Goal: Task Accomplishment & Management: Use online tool/utility

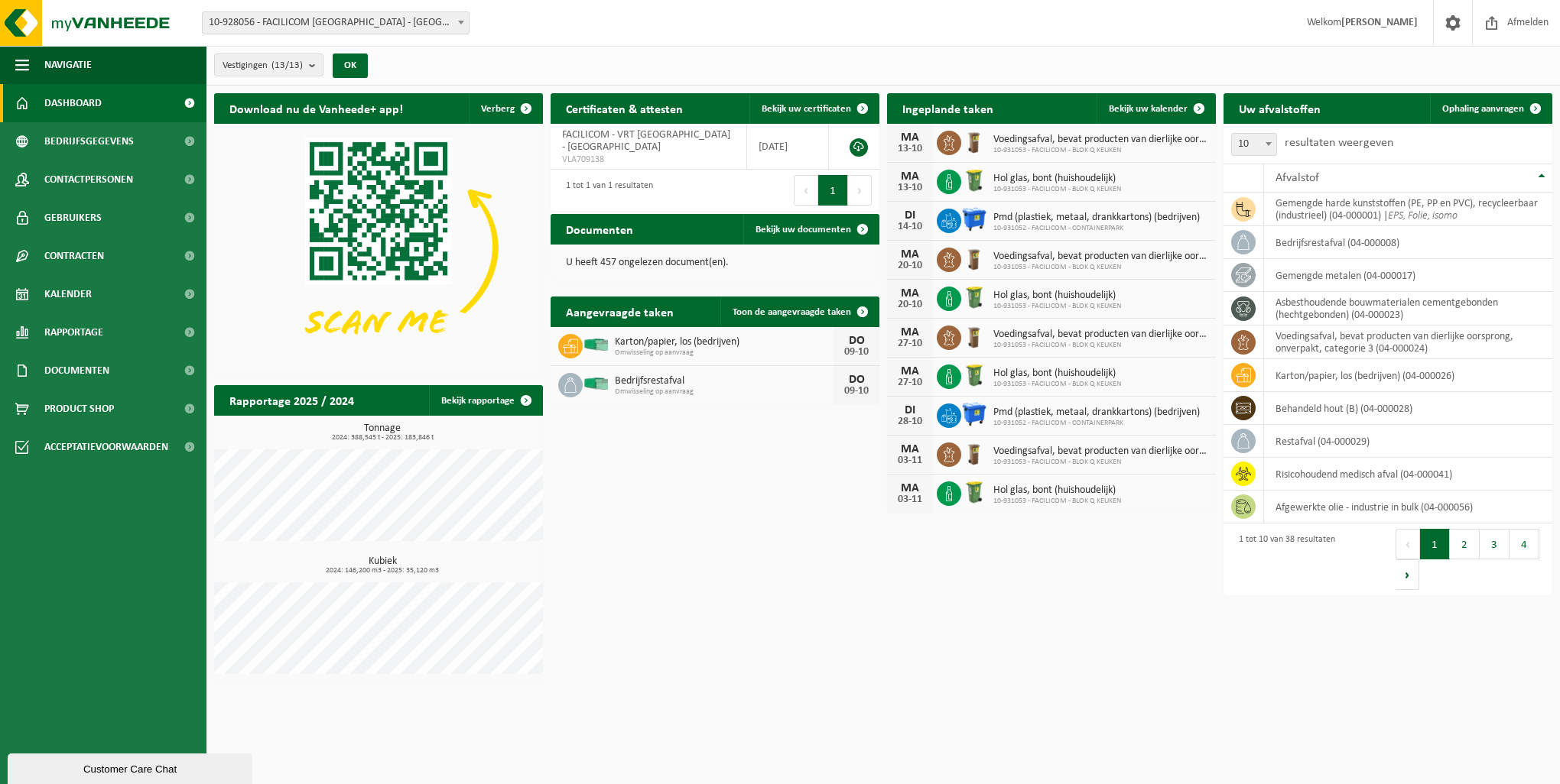
click at [645, 367] on div "Bedrijfsrestafval Omwisseling op aanvraag DO 09-10" at bounding box center [715, 385] width 329 height 38
click at [1514, 113] on span "Ophaling aanvragen" at bounding box center [1483, 108] width 82 height 10
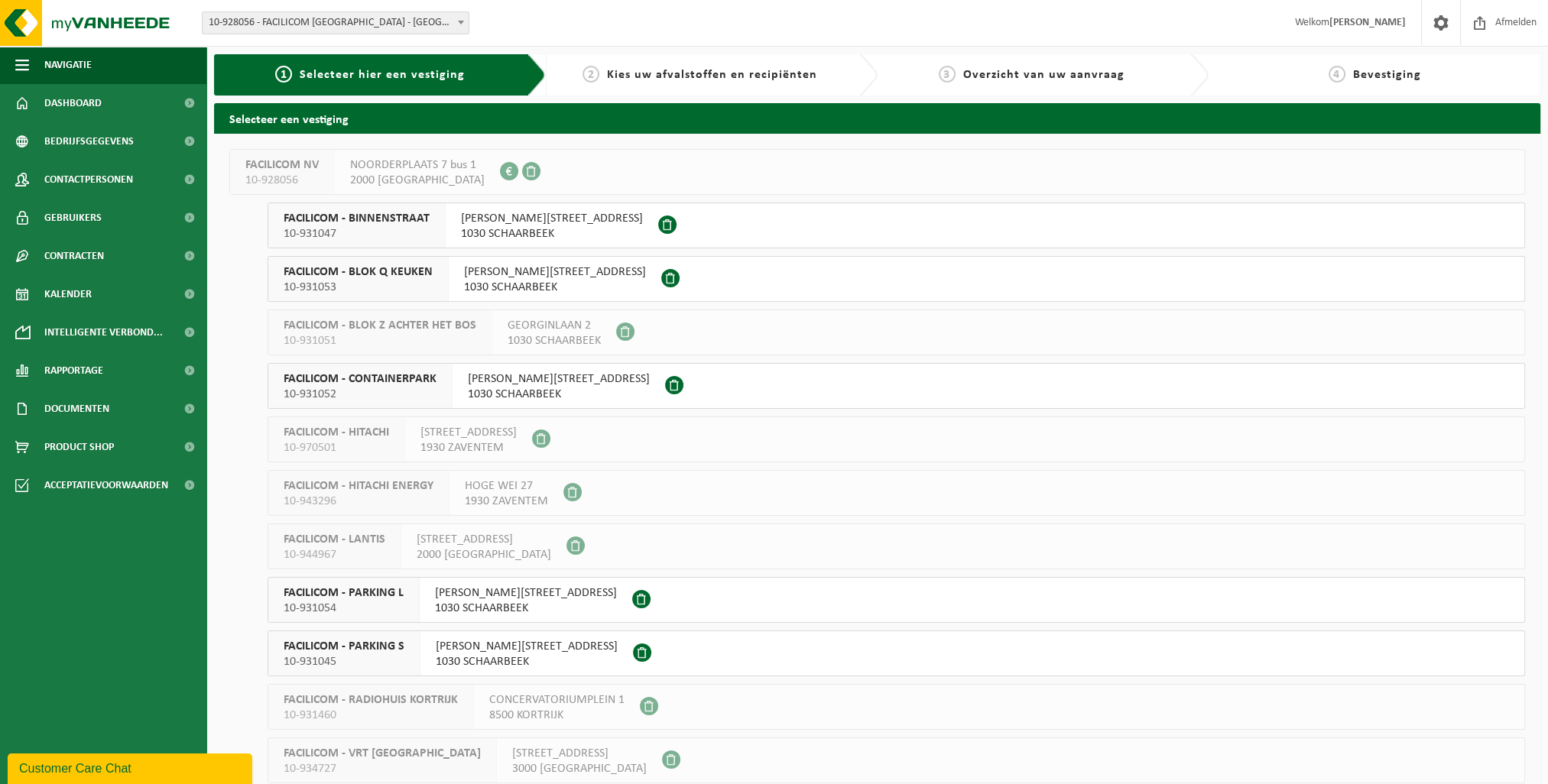
click at [658, 225] on span at bounding box center [667, 224] width 18 height 18
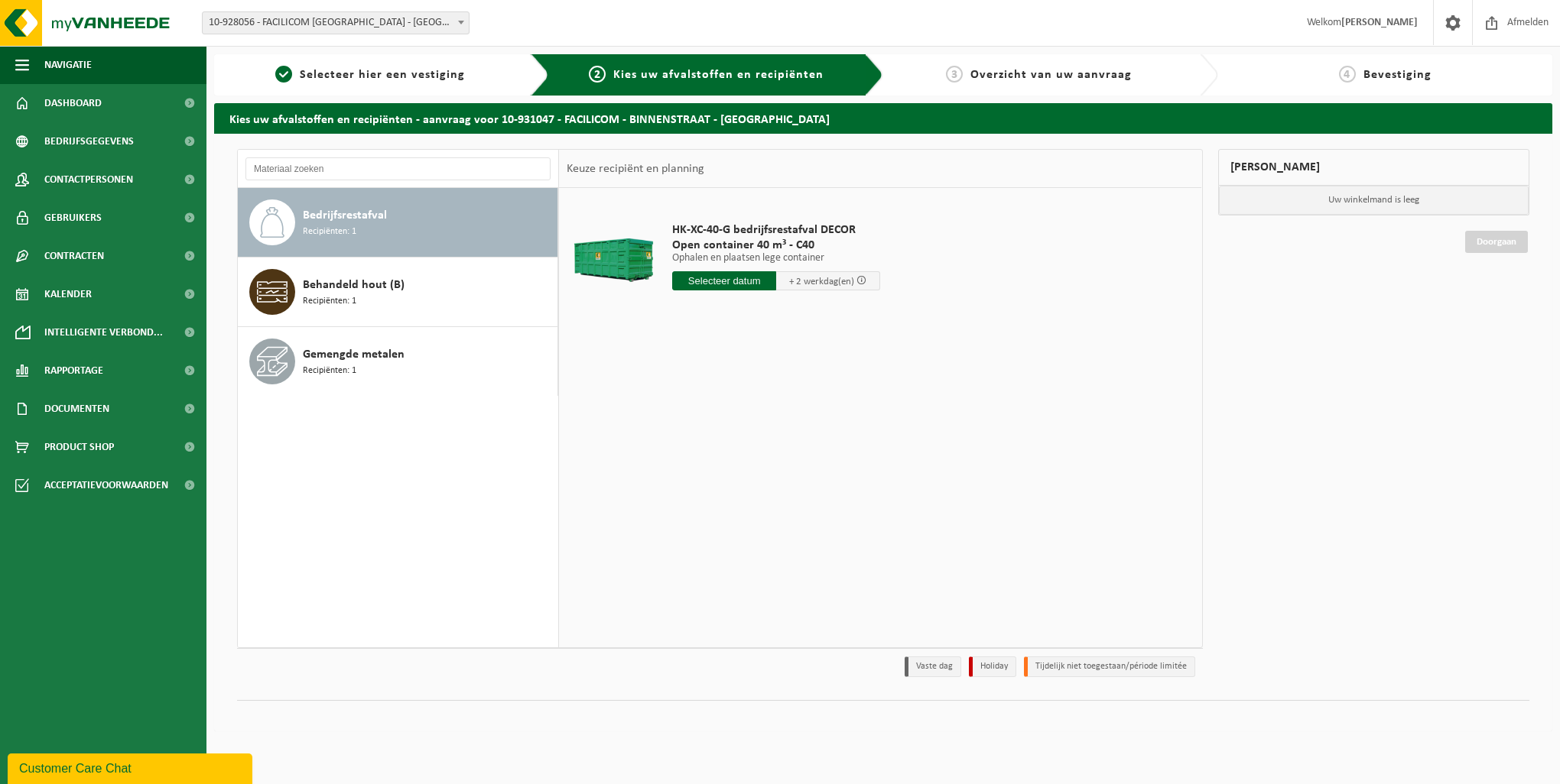
click at [683, 278] on input "text" at bounding box center [725, 281] width 104 height 19
click at [685, 420] on div "13" at bounding box center [686, 417] width 26 height 25
type input "Van 2025-10-13"
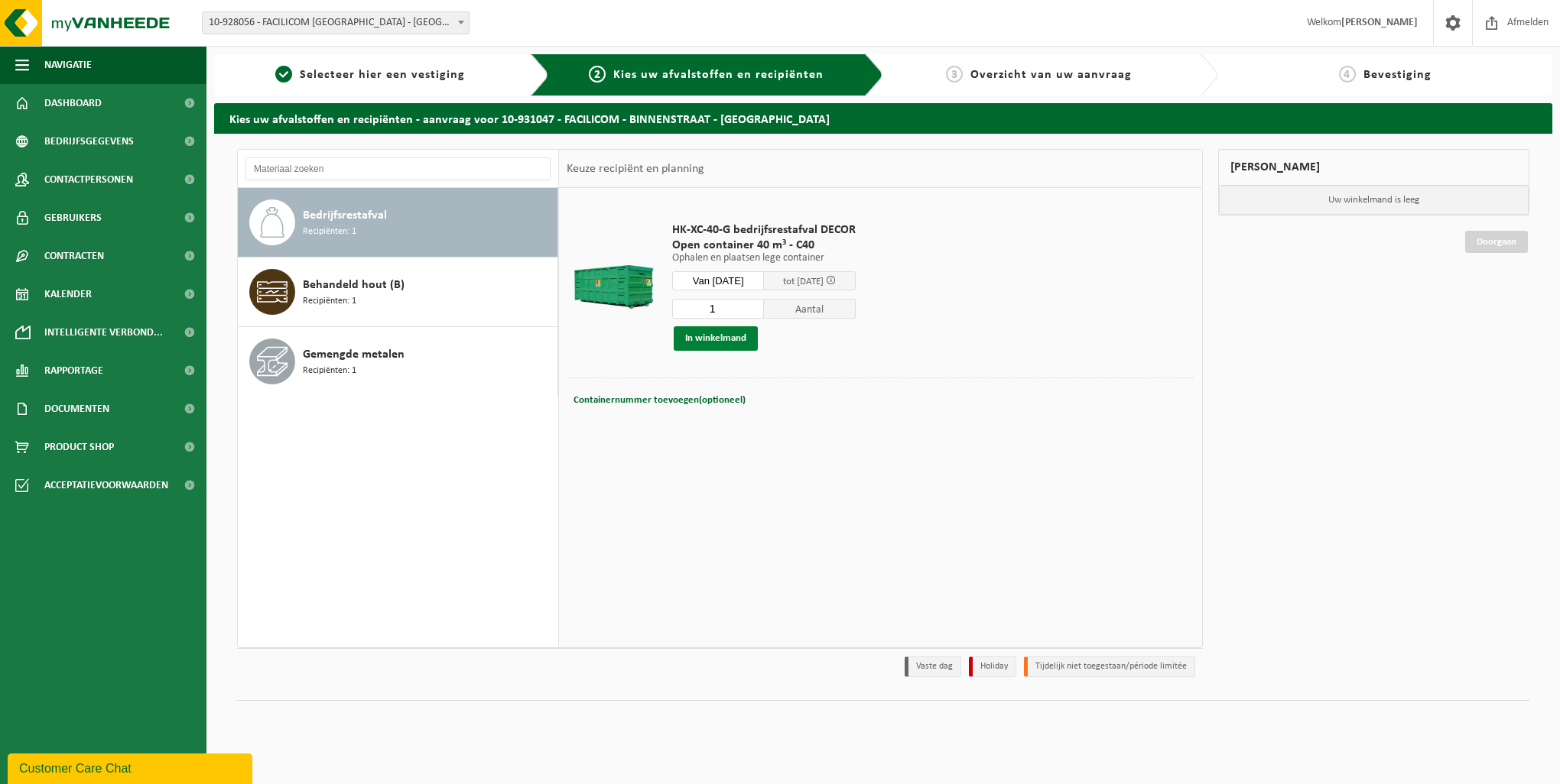
click at [733, 341] on button "In winkelmand" at bounding box center [716, 338] width 84 height 25
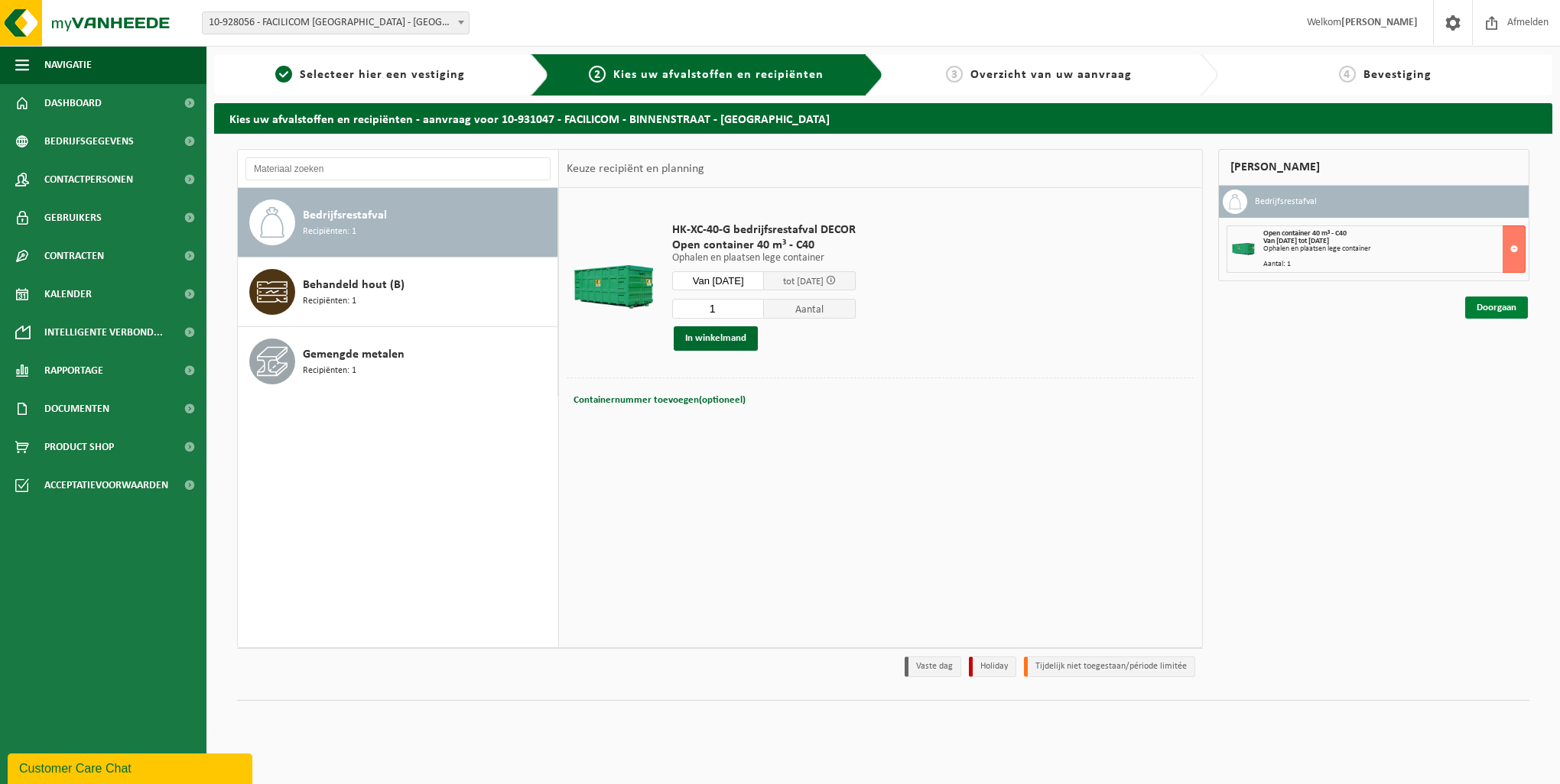
click at [1483, 312] on link "Doorgaan" at bounding box center [1496, 307] width 62 height 22
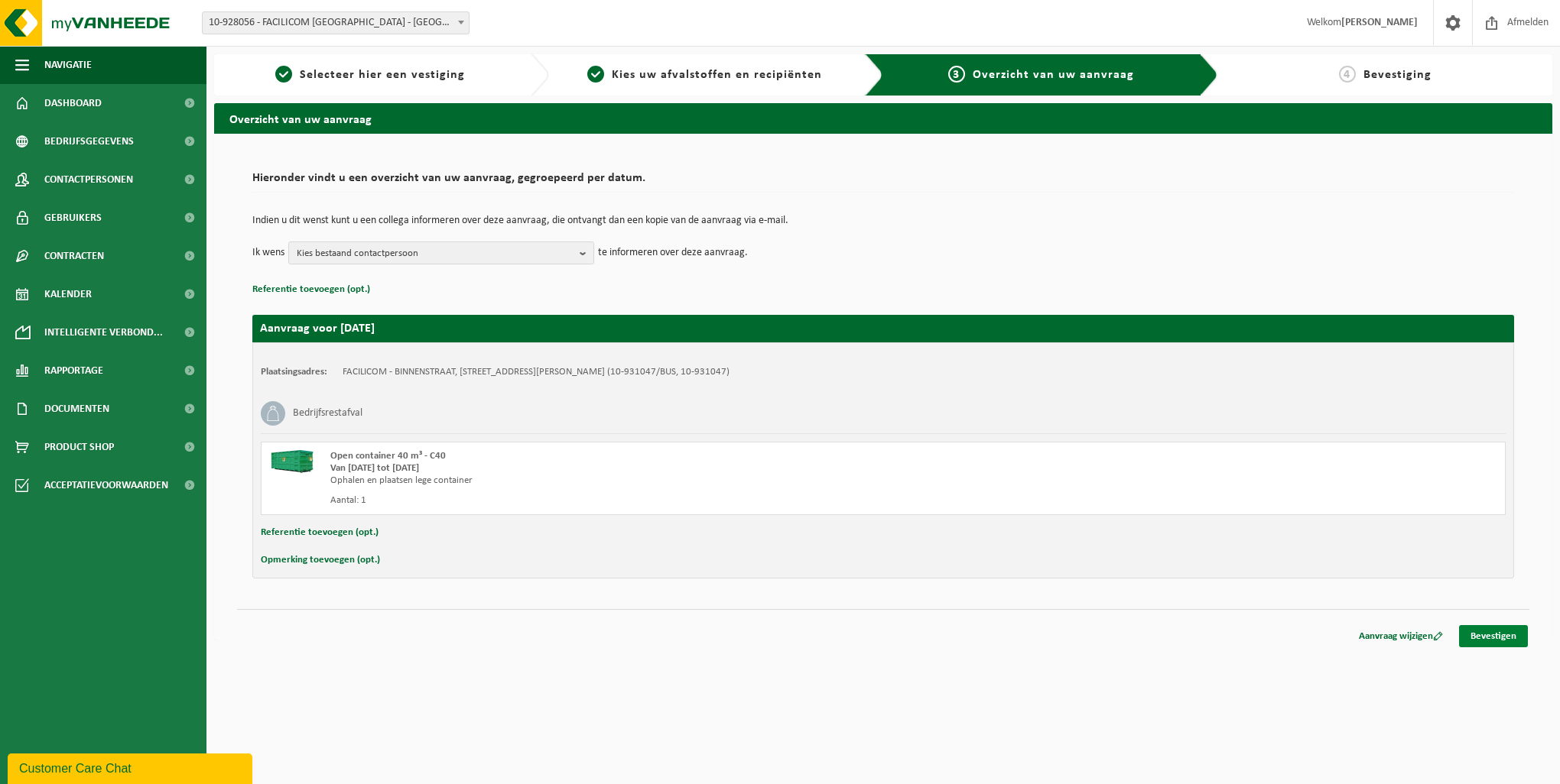
click at [1479, 631] on link "Bevestigen" at bounding box center [1494, 635] width 69 height 22
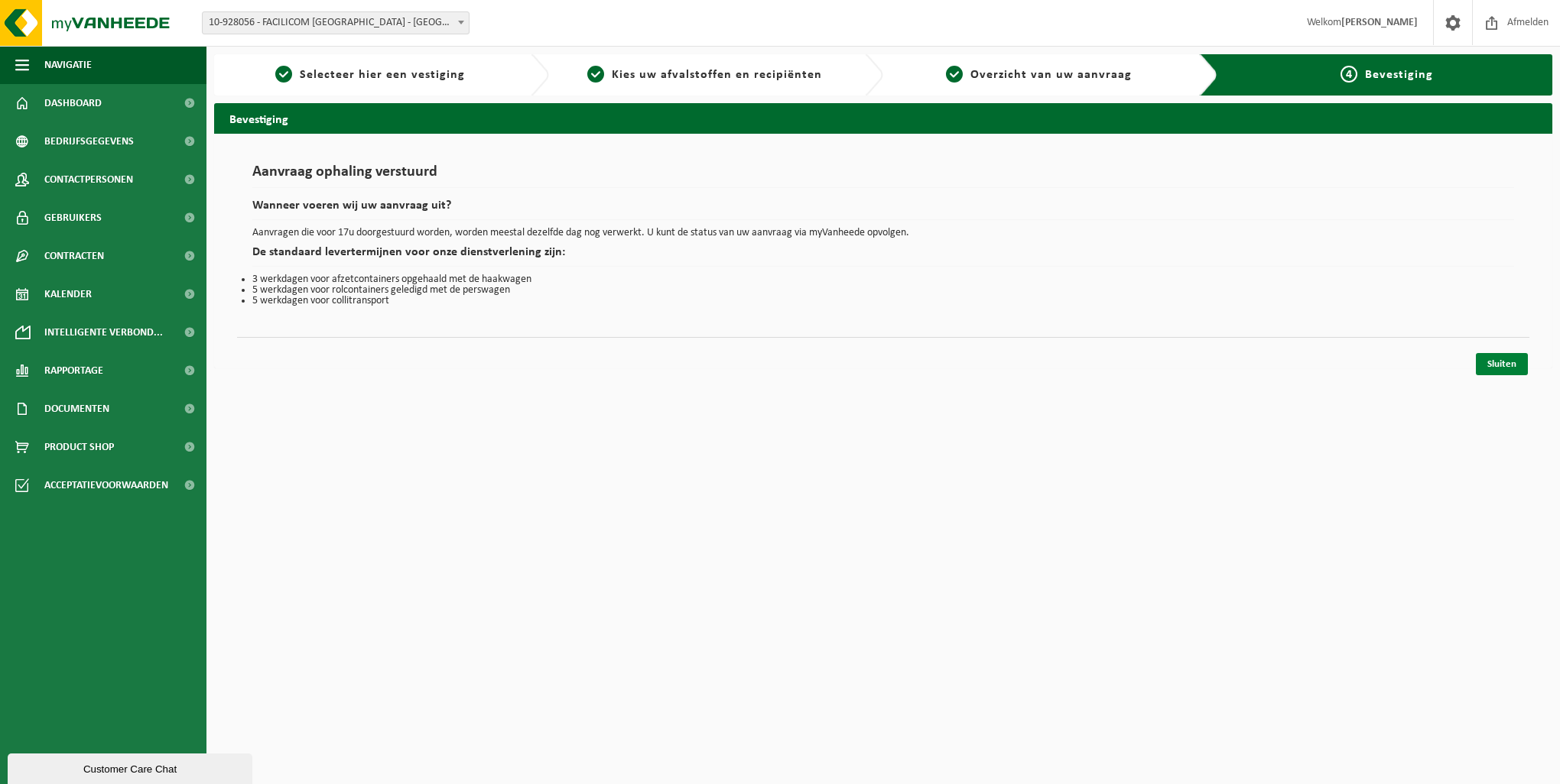
click at [1510, 360] on link "Sluiten" at bounding box center [1502, 364] width 52 height 22
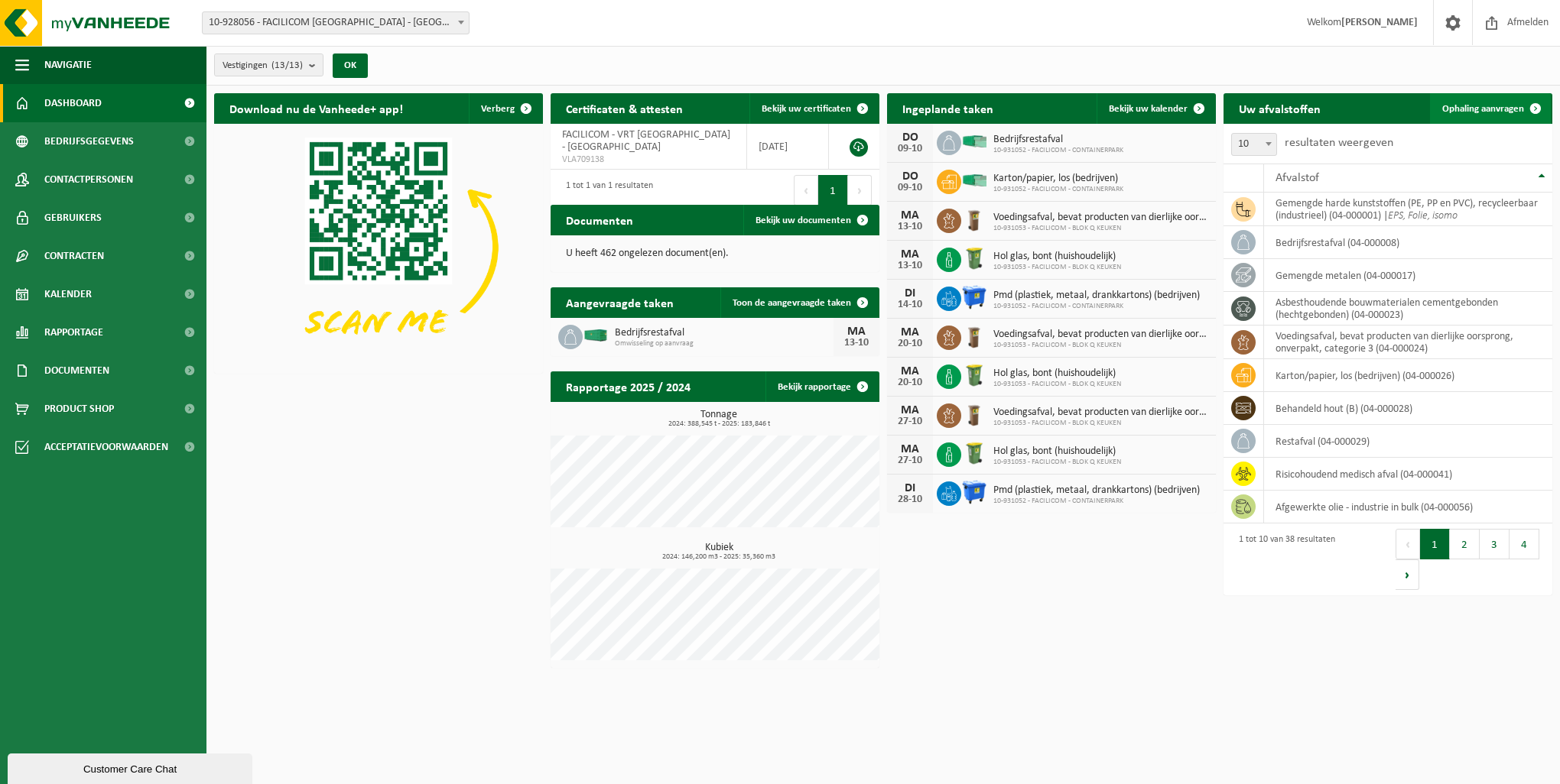
click at [1508, 104] on span "Ophaling aanvragen" at bounding box center [1483, 108] width 82 height 10
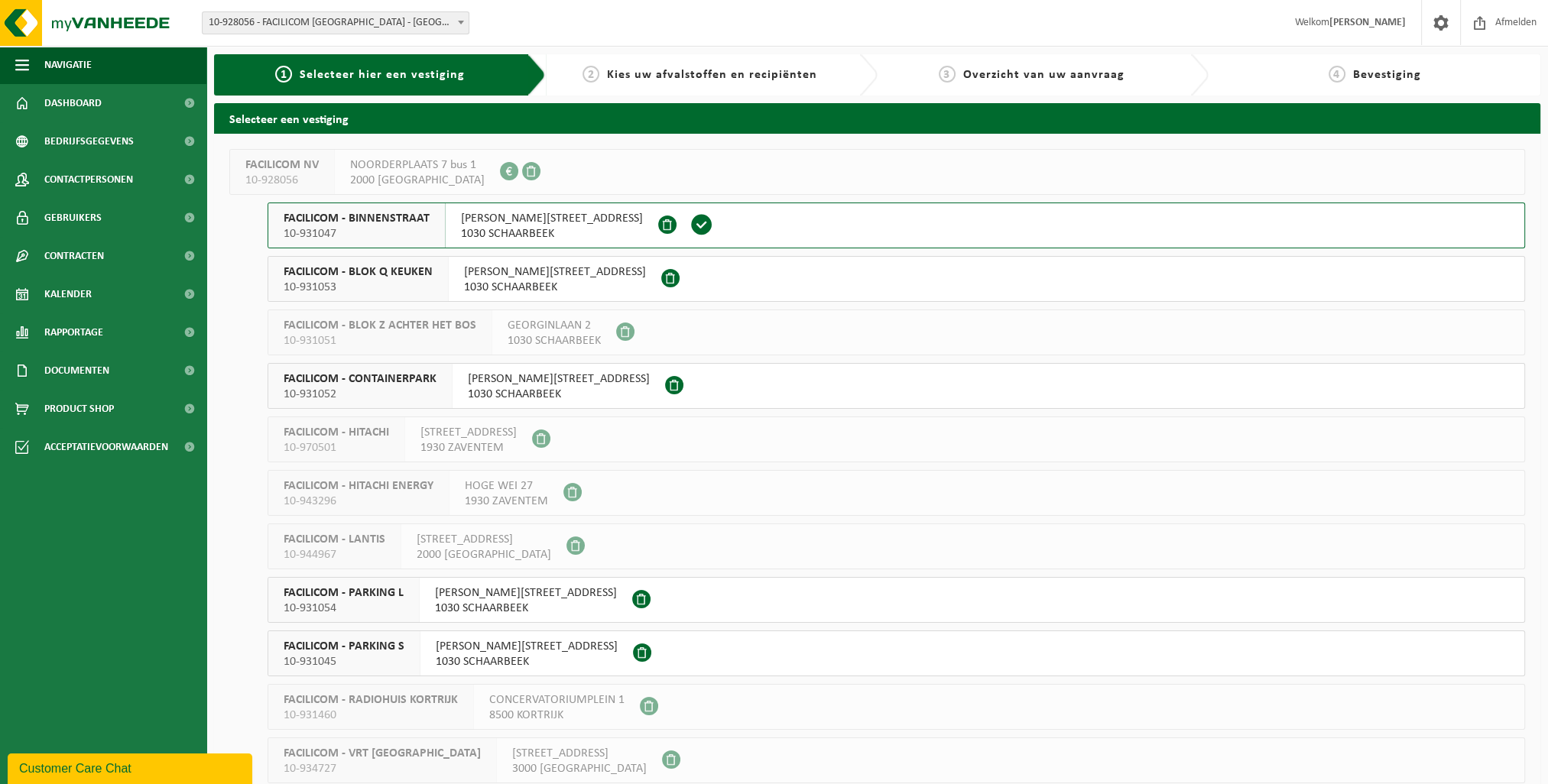
click at [658, 222] on span at bounding box center [667, 224] width 18 height 18
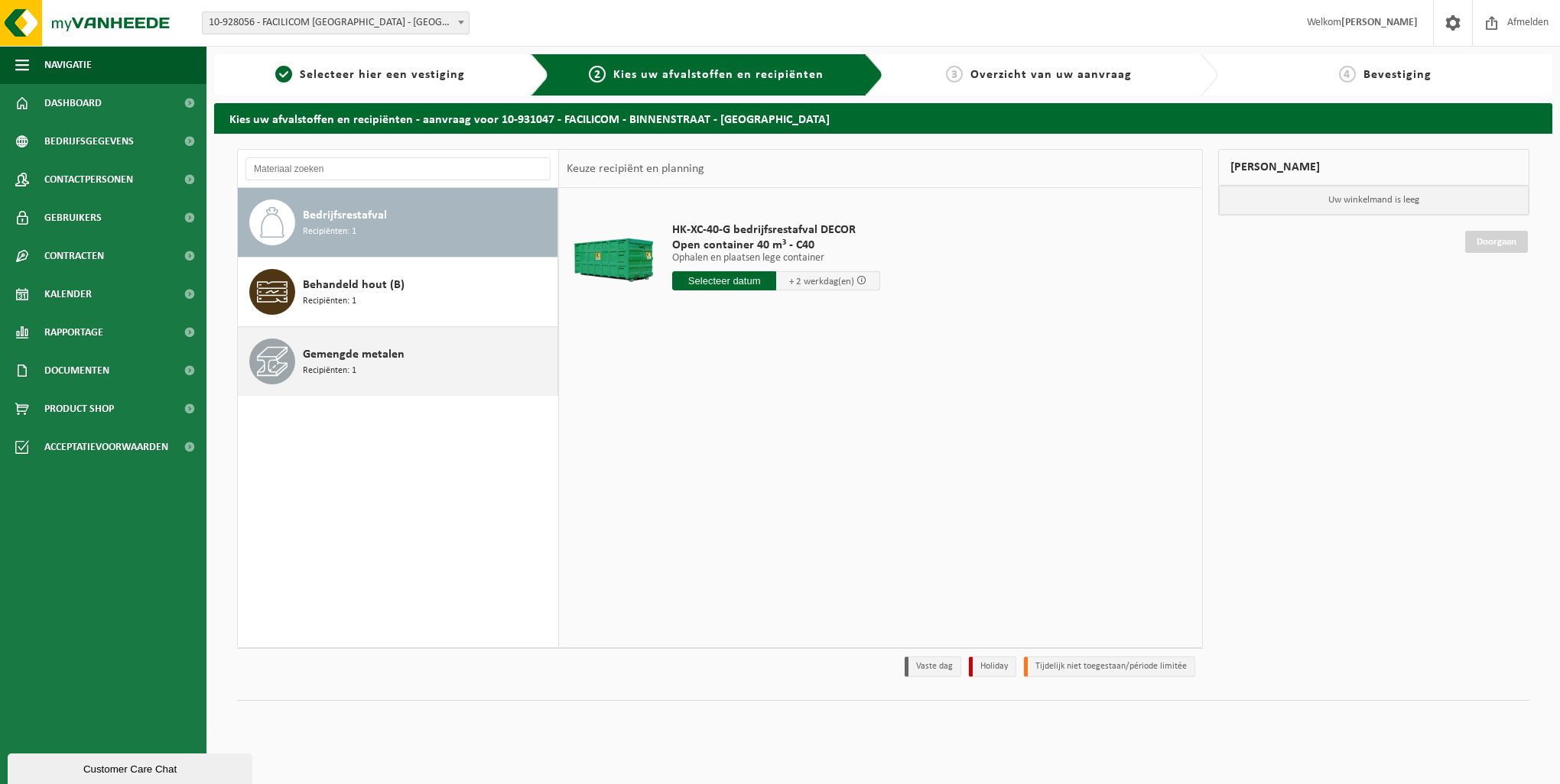
click at [379, 341] on div "Gemengde metalen Recipiënten: 1" at bounding box center [427, 361] width 251 height 46
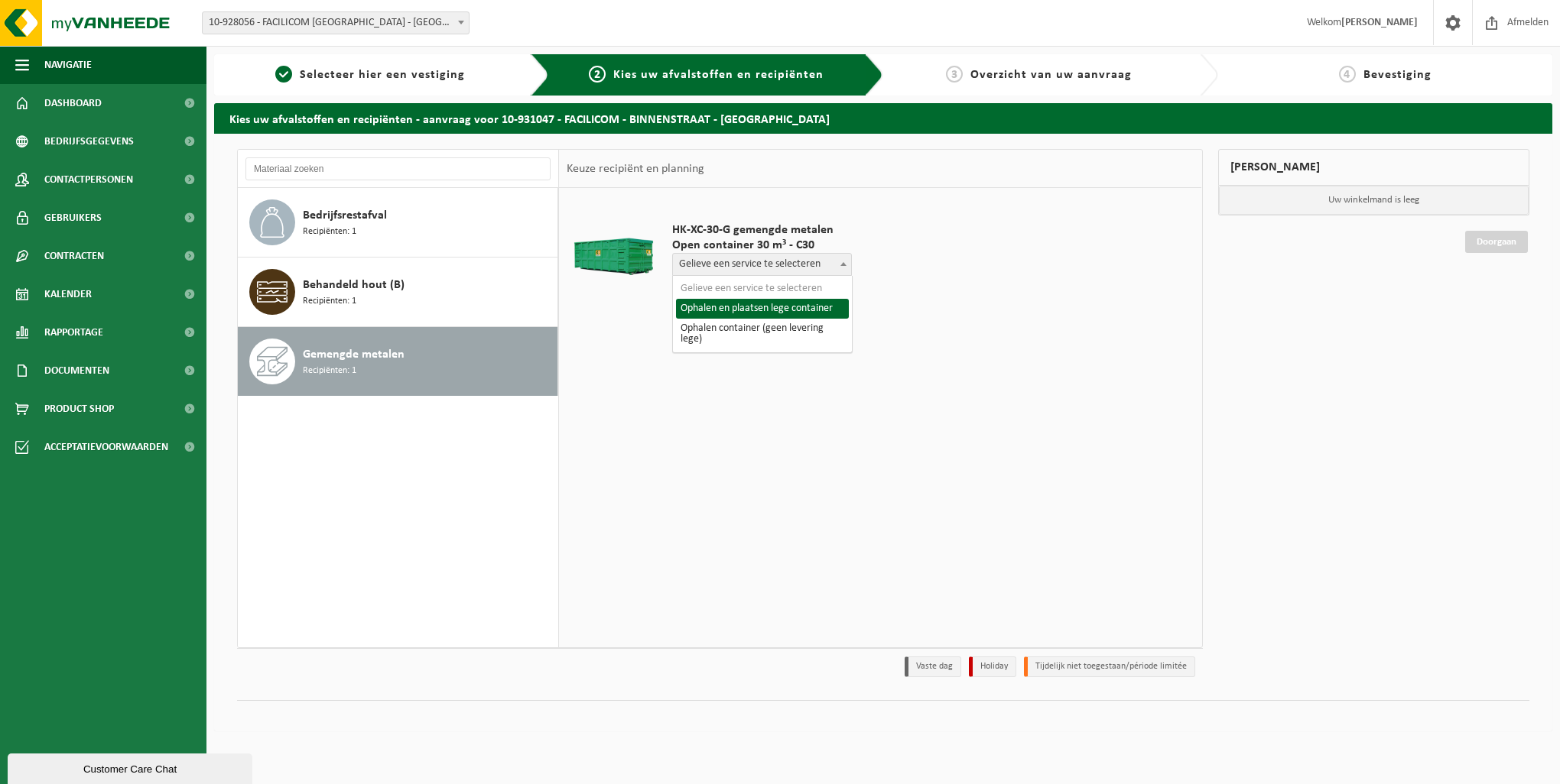
click at [738, 263] on span "Gelieve een service te selecteren" at bounding box center [762, 265] width 179 height 21
select select "P2PL-VEL-074327_HK-XC-30-GN-00_04-000017_46"
click at [732, 295] on input "text" at bounding box center [725, 294] width 104 height 19
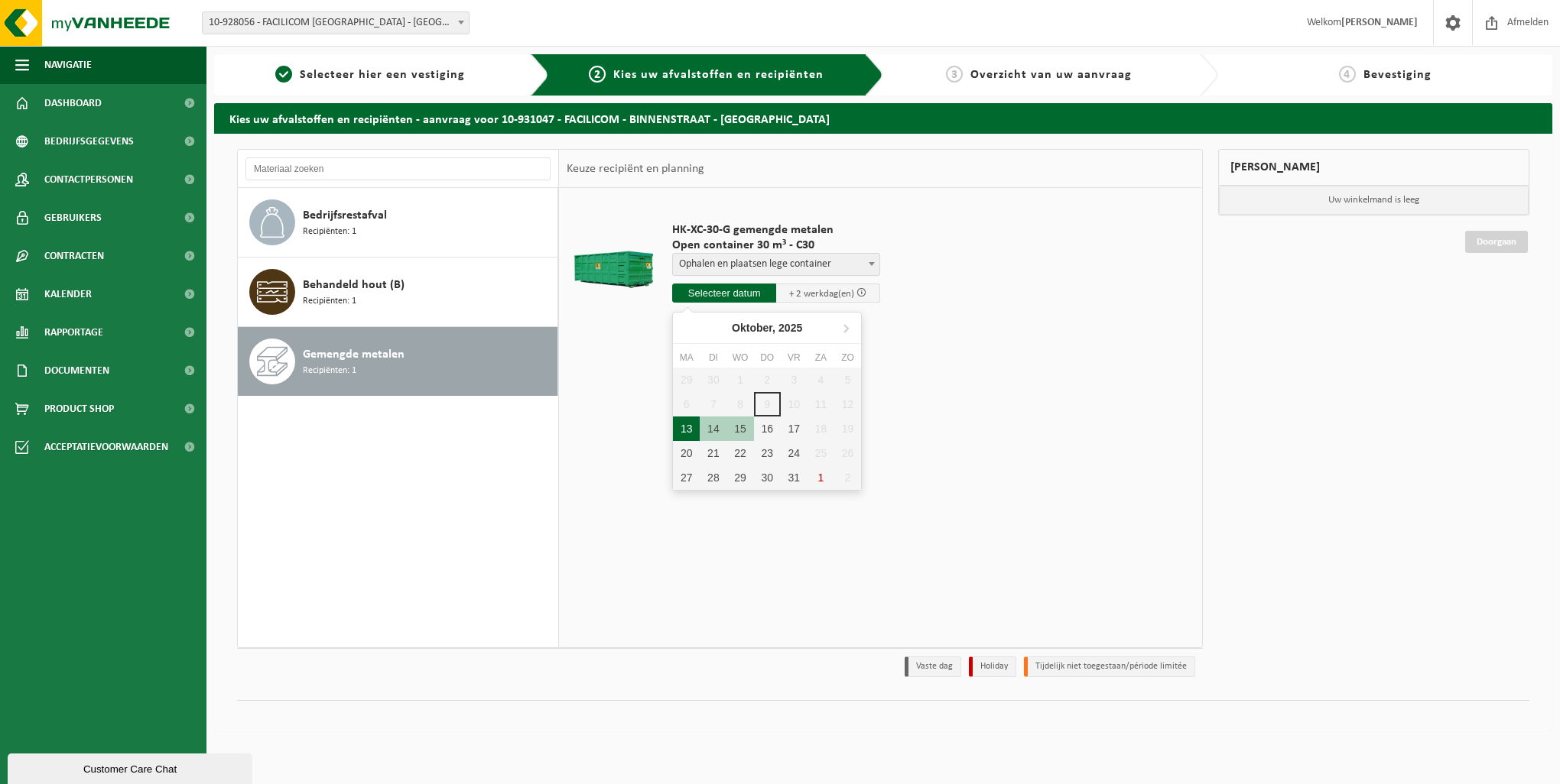
click at [687, 424] on div "13" at bounding box center [686, 429] width 26 height 25
type input "Van 2025-10-13"
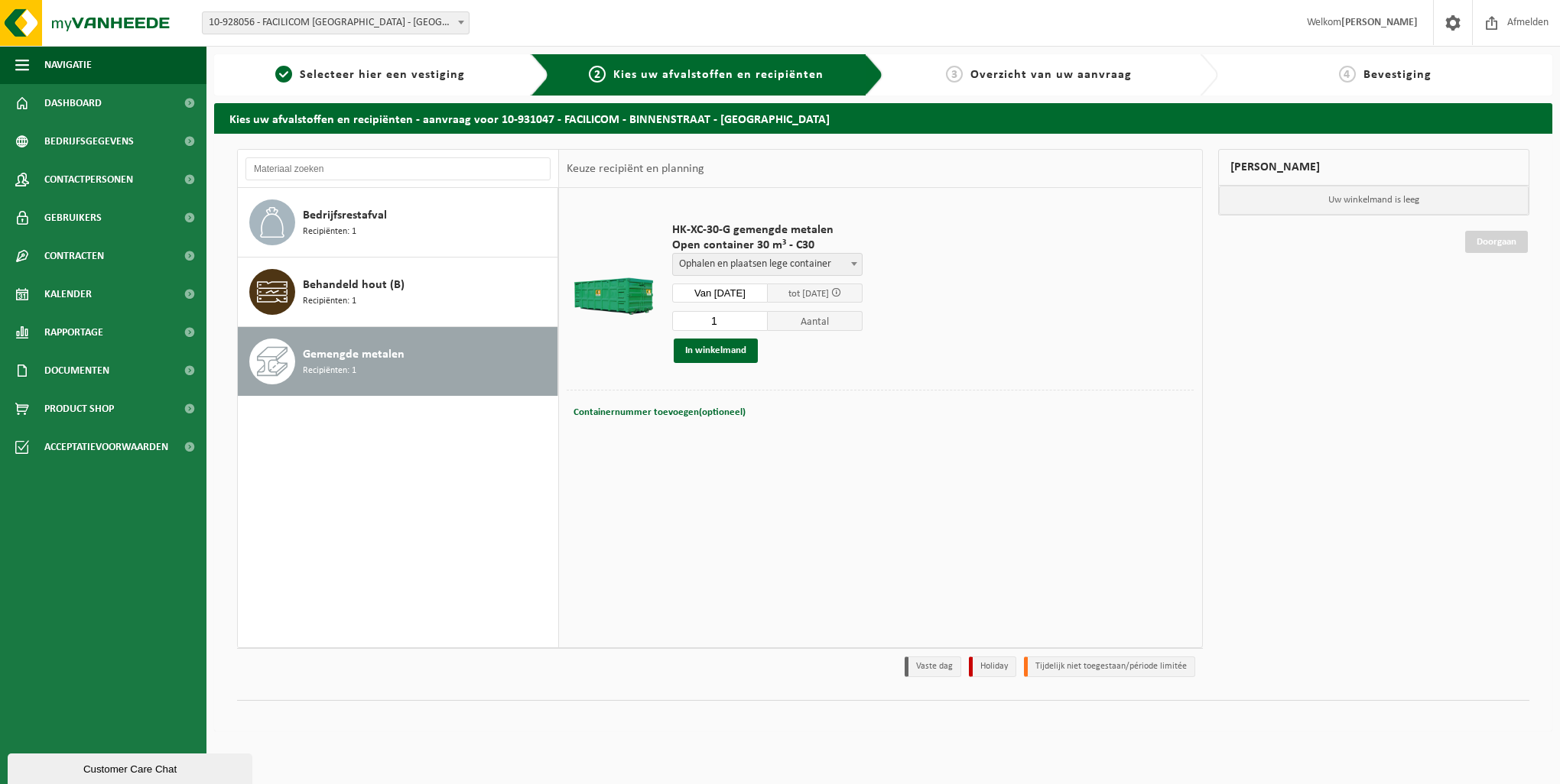
click at [673, 352] on div "In winkelmand" at bounding box center [768, 351] width 191 height 25
click at [695, 351] on button "In winkelmand" at bounding box center [716, 351] width 84 height 25
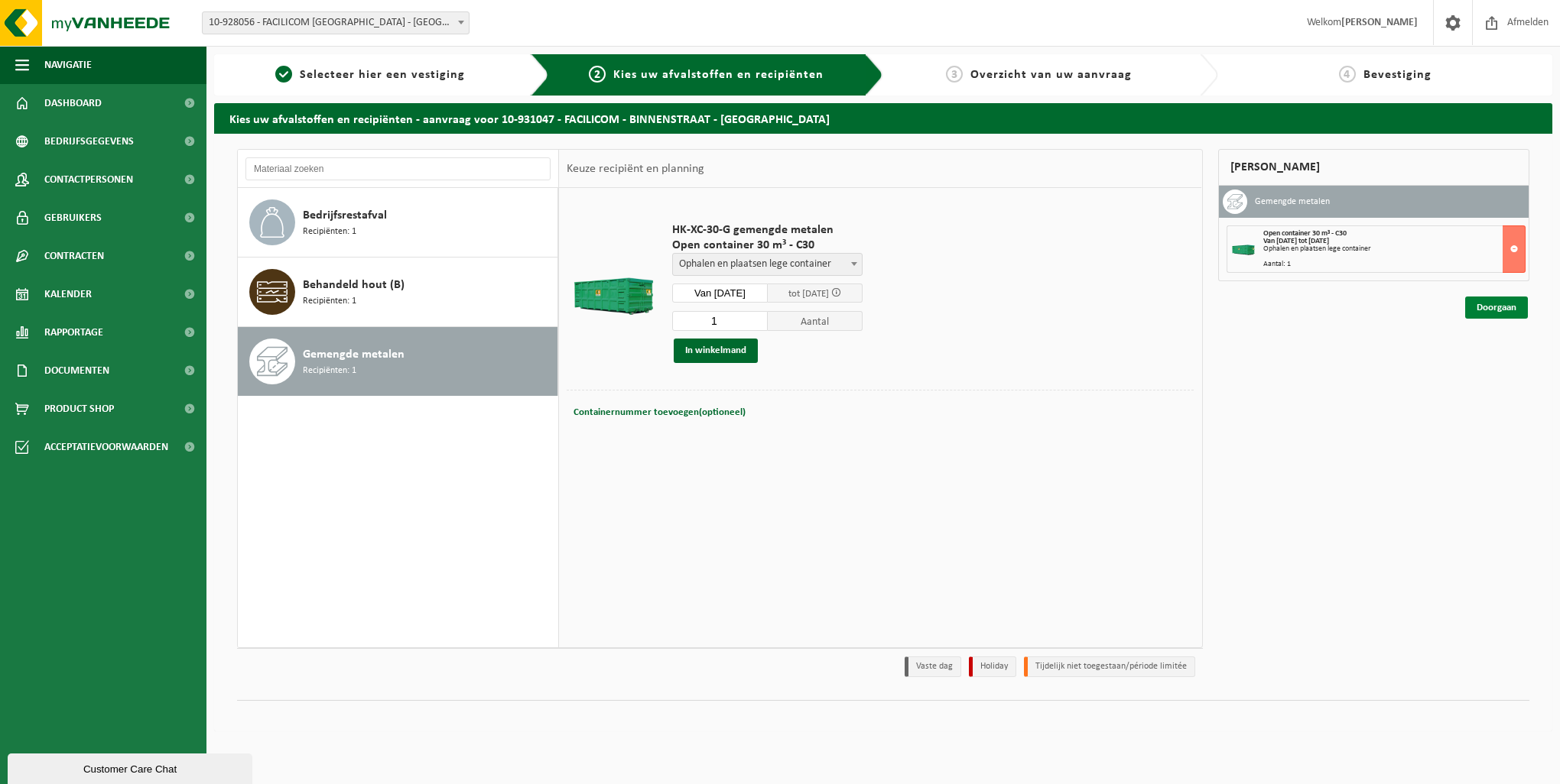
click at [1489, 302] on link "Doorgaan" at bounding box center [1496, 307] width 62 height 22
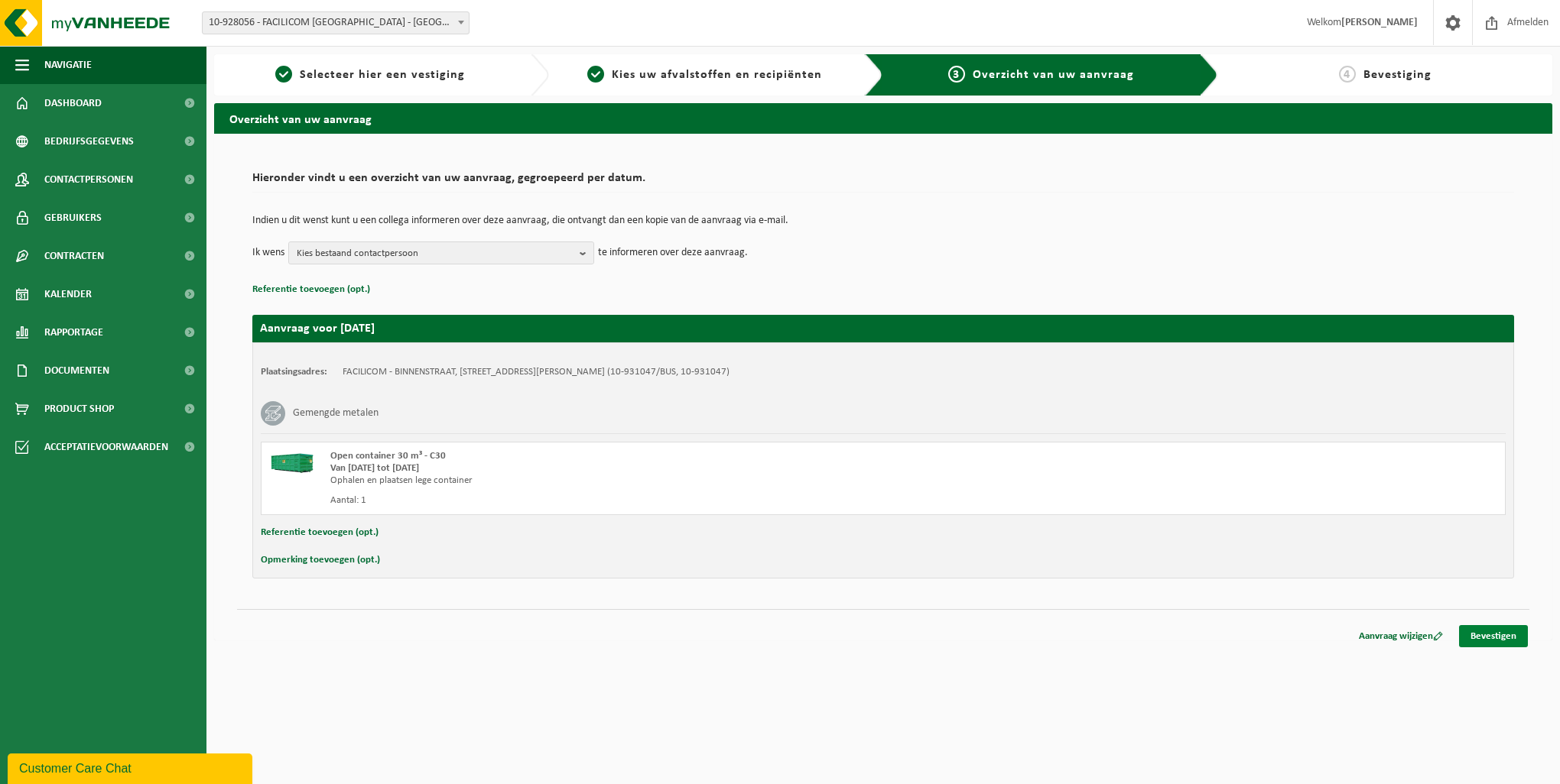
click at [1513, 632] on link "Bevestigen" at bounding box center [1494, 635] width 69 height 22
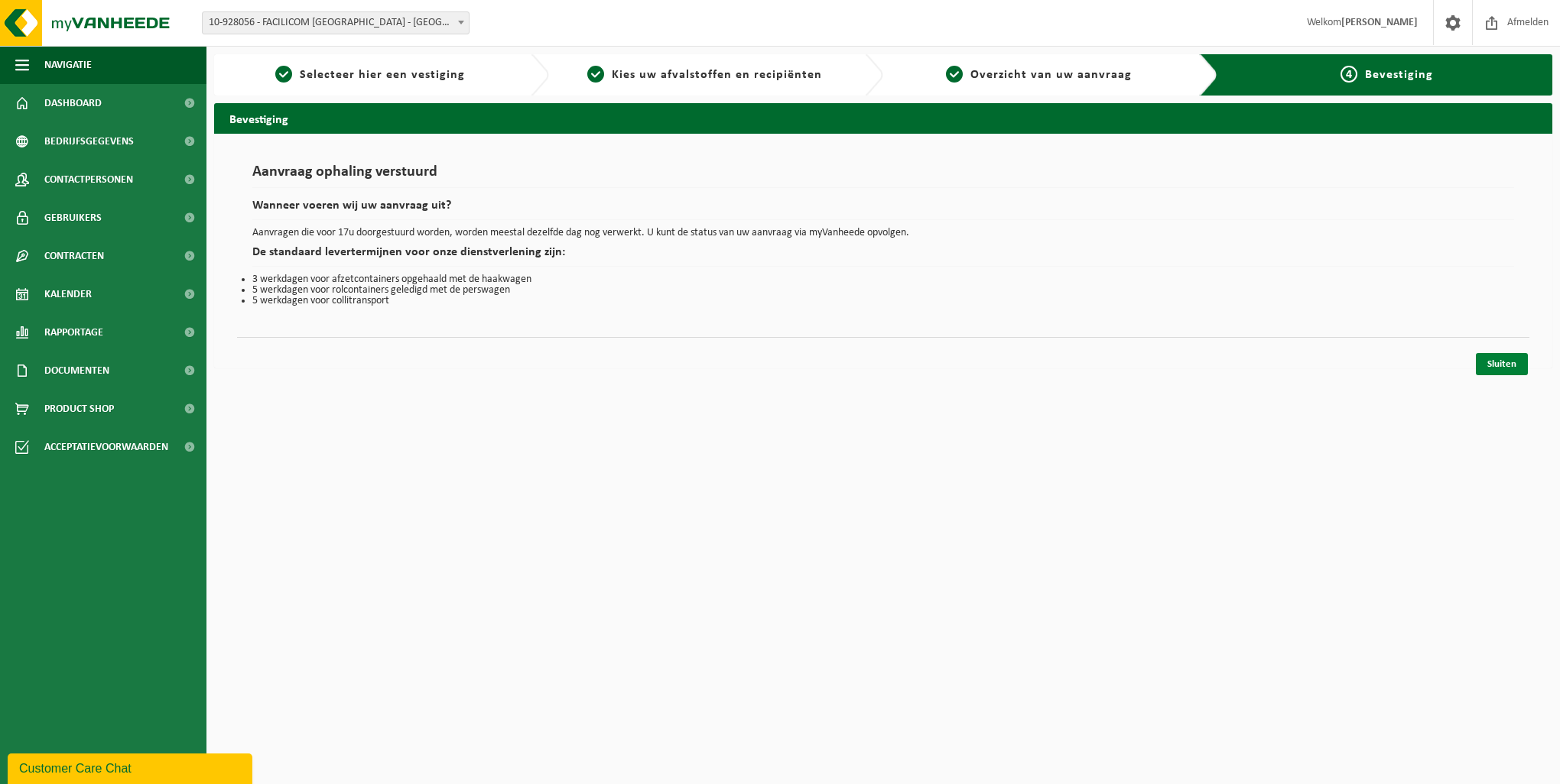
click at [1505, 367] on link "Sluiten" at bounding box center [1502, 364] width 52 height 22
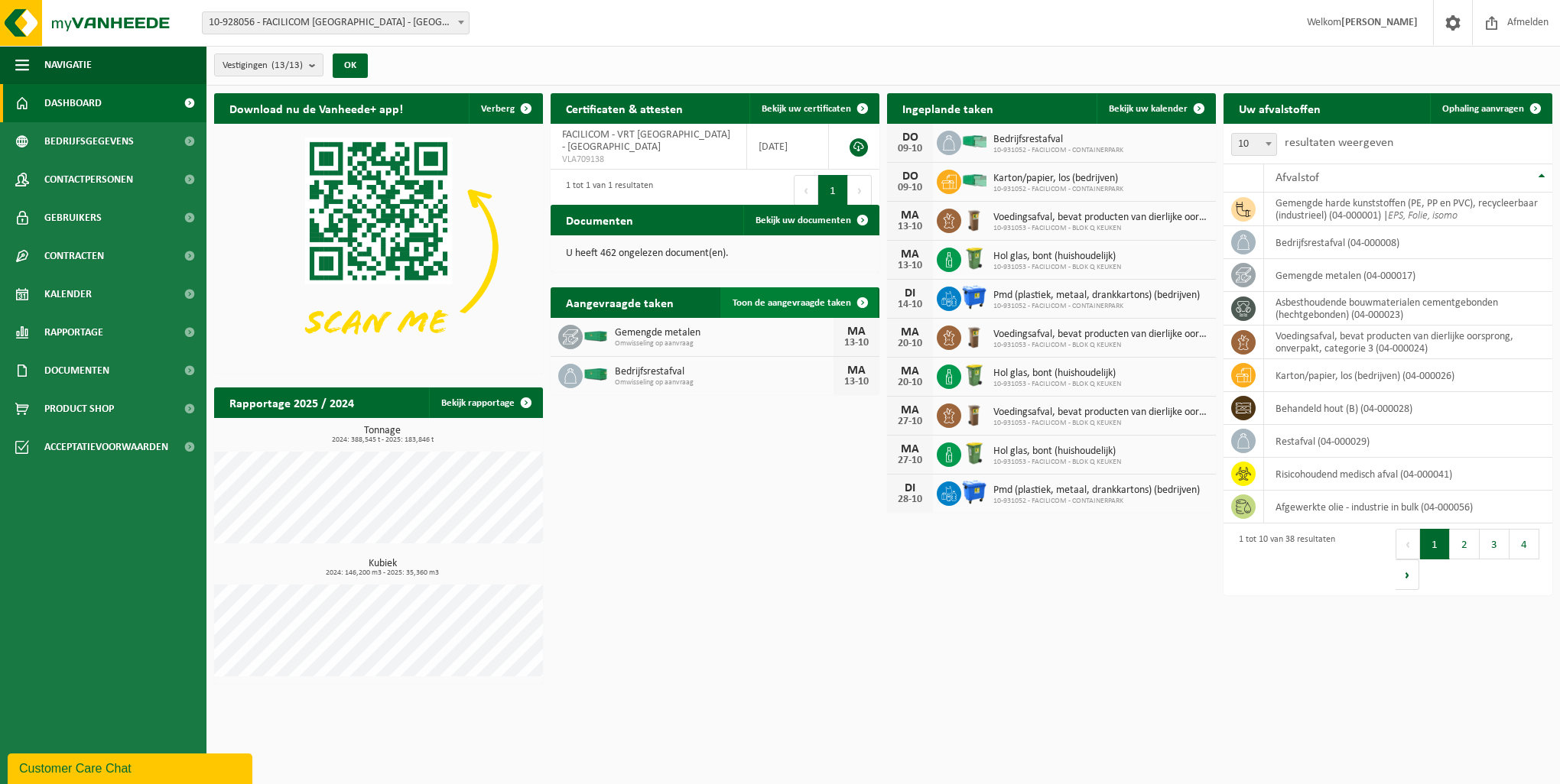
click at [820, 295] on link "Toon de aangevraagde taken" at bounding box center [798, 302] width 157 height 31
